Goal: Use online tool/utility: Utilize a website feature to perform a specific function

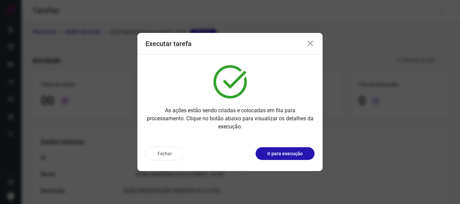
scroll to position [59, 0]
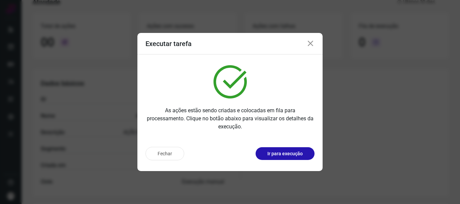
click at [313, 42] on icon at bounding box center [311, 44] width 8 height 8
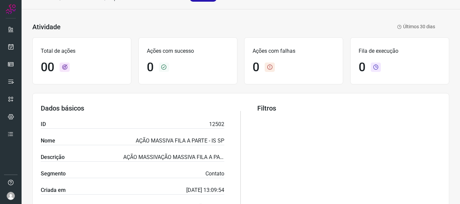
scroll to position [0, 0]
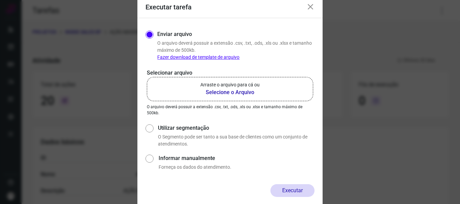
click at [232, 88] on p "Arraste o arquivo para cá ou" at bounding box center [229, 85] width 59 height 7
click at [0, 0] on input "Arraste o arquivo para cá ou Selecione o Arquivo" at bounding box center [0, 0] width 0 height 0
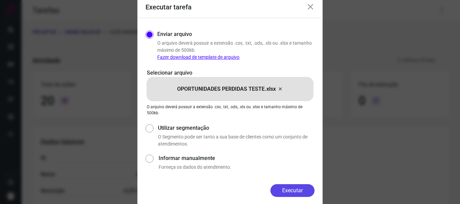
click at [294, 187] on button "Executar" at bounding box center [293, 191] width 44 height 13
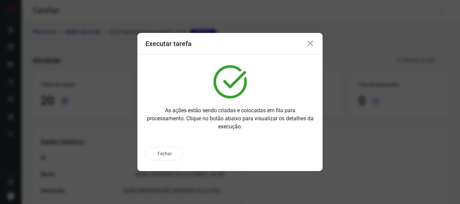
click at [313, 44] on icon at bounding box center [311, 44] width 8 height 8
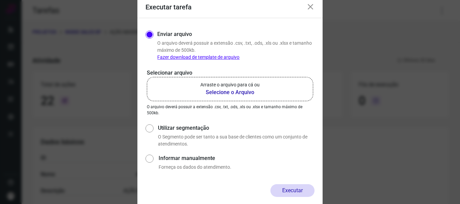
click at [224, 93] on b "Selecione o Arquivo" at bounding box center [229, 93] width 59 height 8
click at [0, 0] on input "Arraste o arquivo para cá ou Selecione o Arquivo" at bounding box center [0, 0] width 0 height 0
click at [311, 7] on icon at bounding box center [311, 7] width 8 height 8
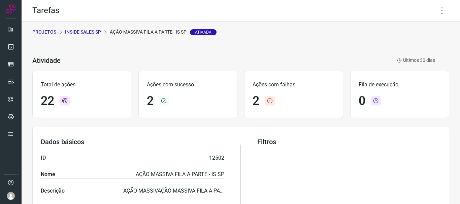
click at [86, 31] on p "INSIDE SALES SP" at bounding box center [83, 32] width 36 height 7
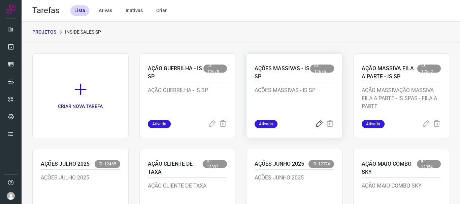
click at [315, 124] on icon at bounding box center [319, 124] width 8 height 8
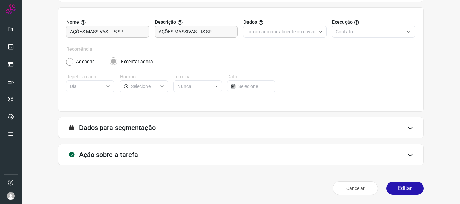
scroll to position [59, 0]
click at [394, 189] on button "Editar" at bounding box center [404, 188] width 37 height 13
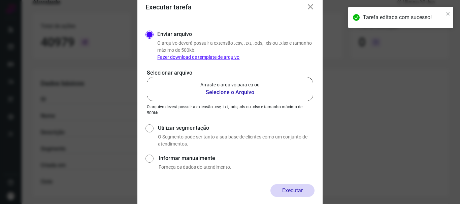
click at [310, 6] on icon at bounding box center [311, 7] width 8 height 8
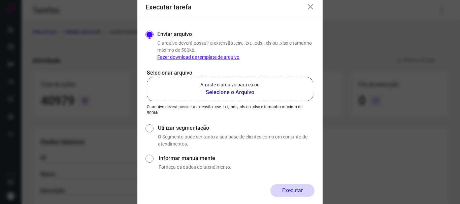
click at [225, 93] on b "Selecione o Arquivo" at bounding box center [229, 93] width 59 height 8
click at [0, 0] on input "Arraste o arquivo para cá ou Selecione o Arquivo" at bounding box center [0, 0] width 0 height 0
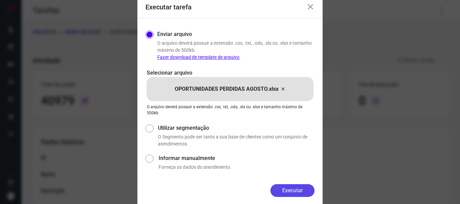
click at [293, 193] on button "Executar" at bounding box center [293, 191] width 44 height 13
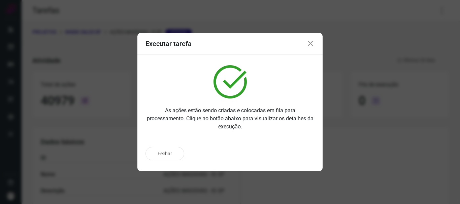
click at [314, 43] on icon at bounding box center [311, 44] width 8 height 8
